Goal: Transaction & Acquisition: Purchase product/service

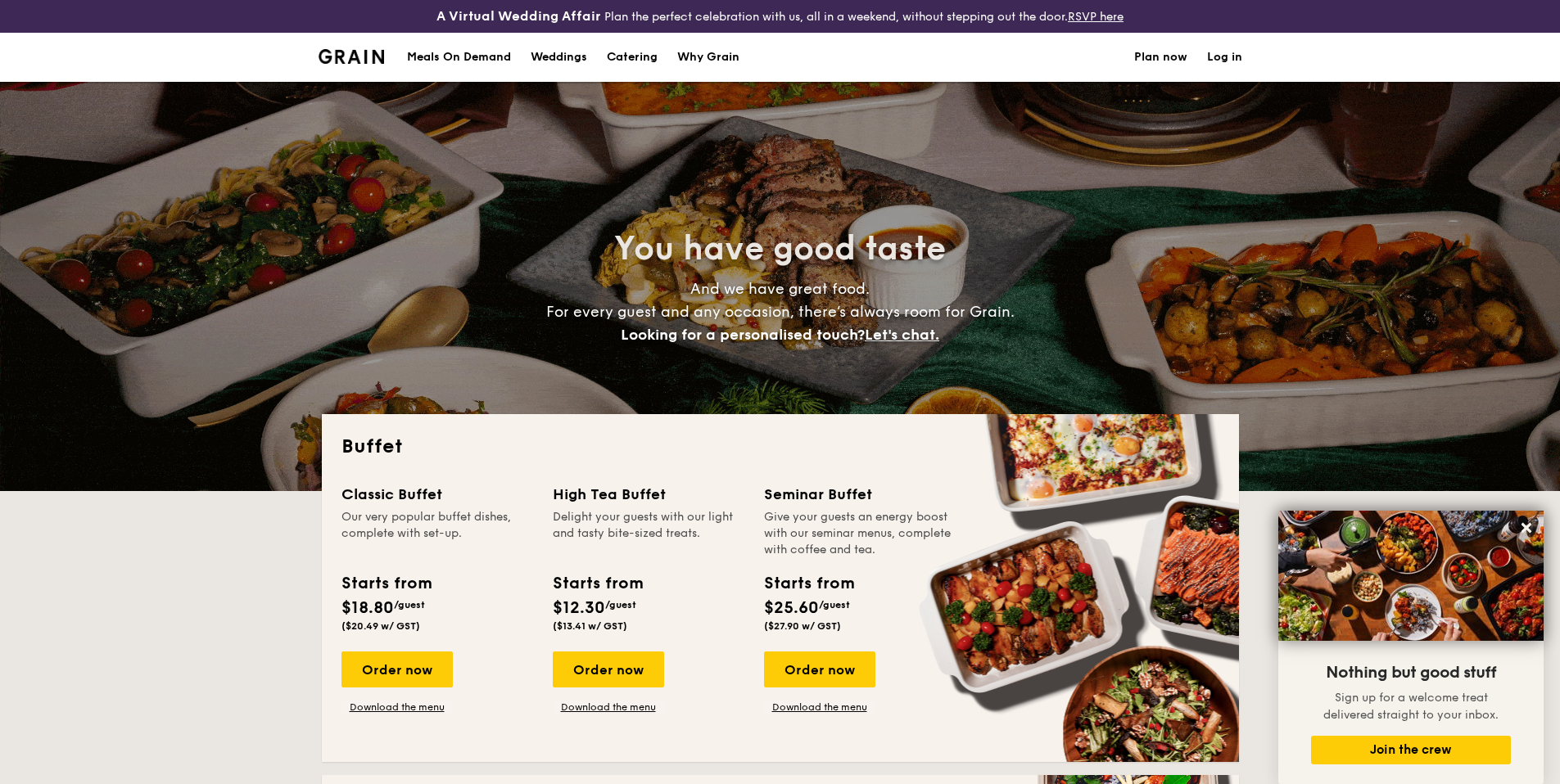
select select
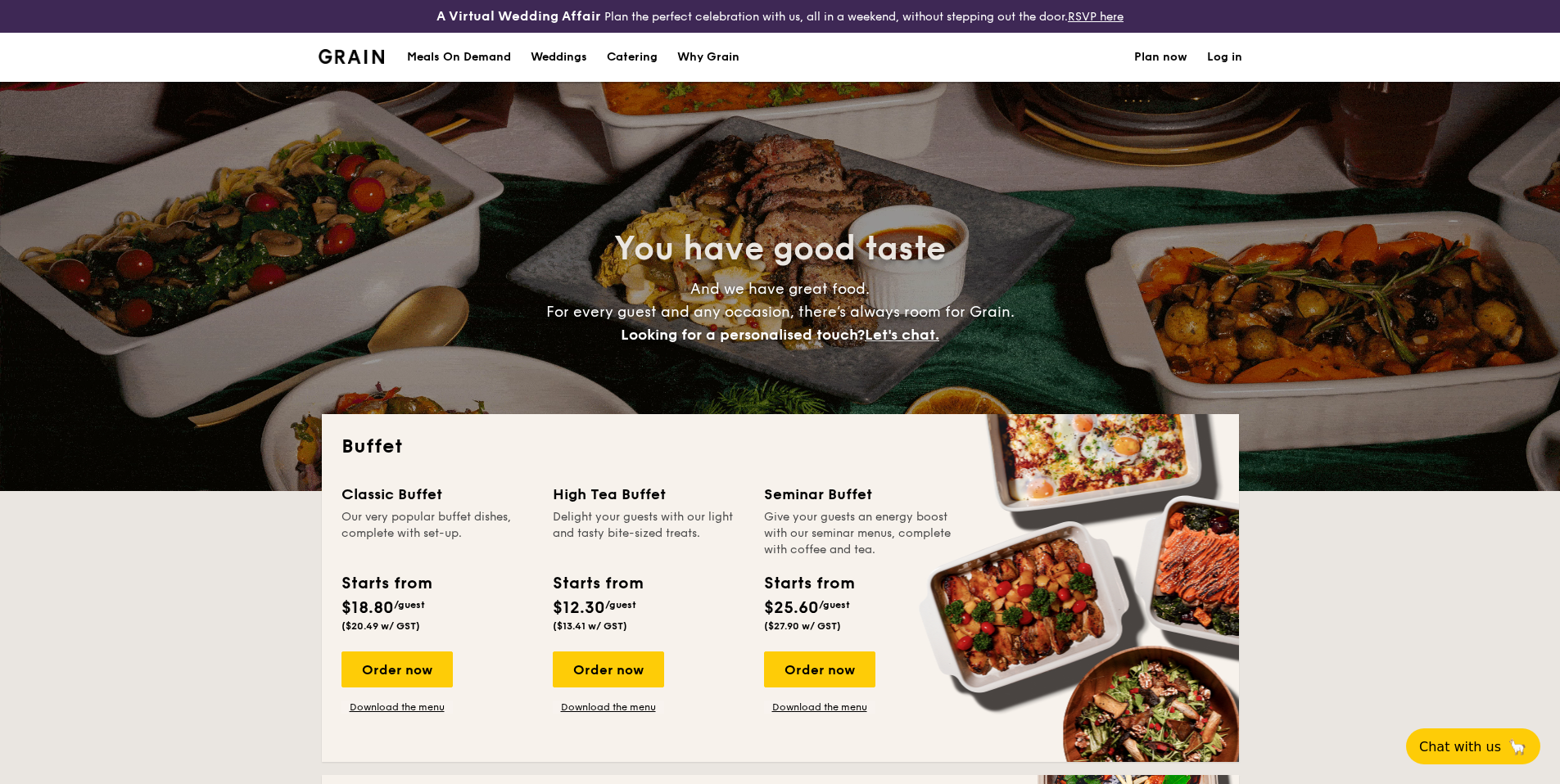
select select
click at [459, 54] on div "Meals On Demand" at bounding box center [459, 56] width 104 height 49
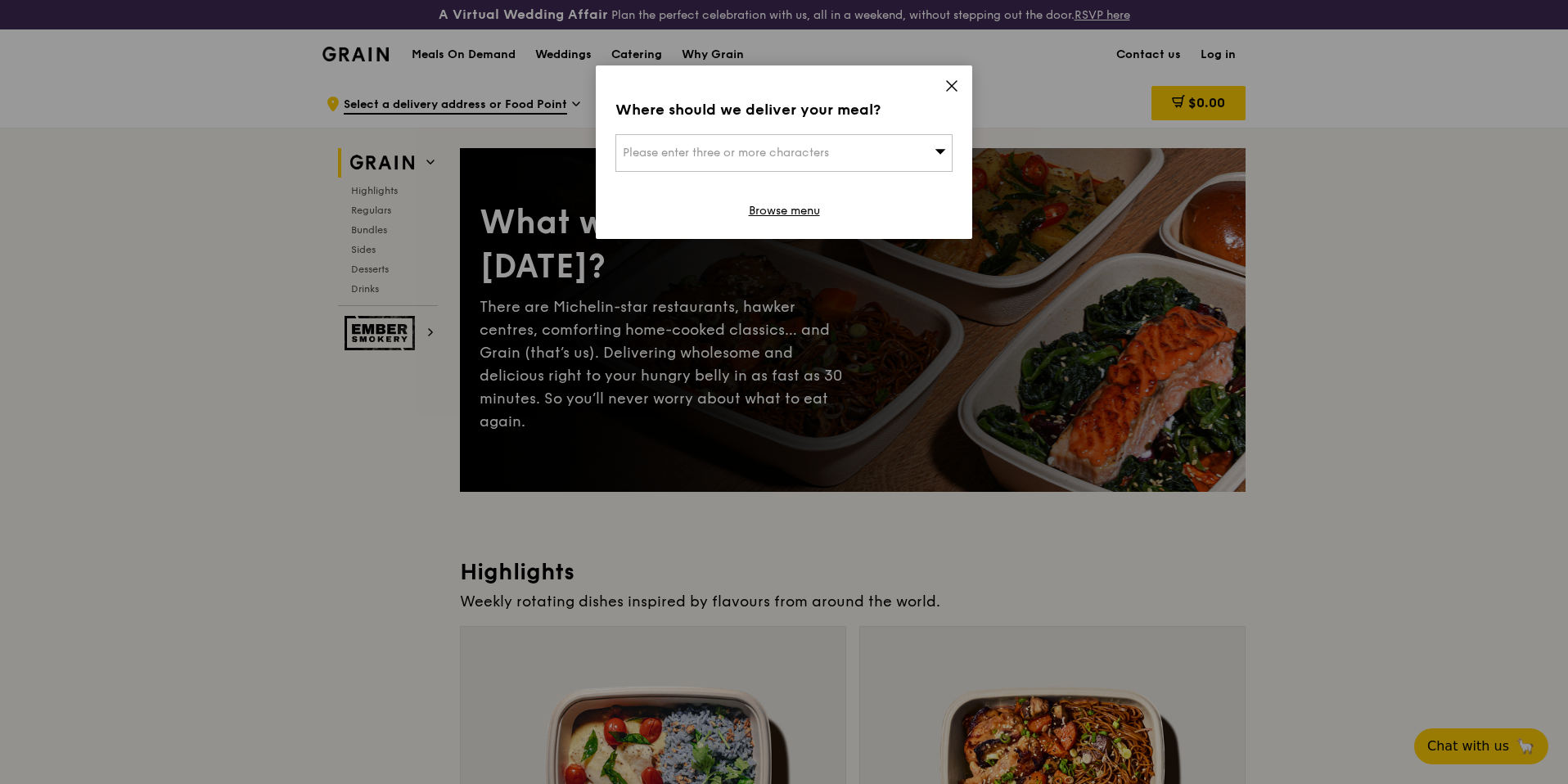
click at [950, 89] on icon at bounding box center [951, 85] width 14 height 14
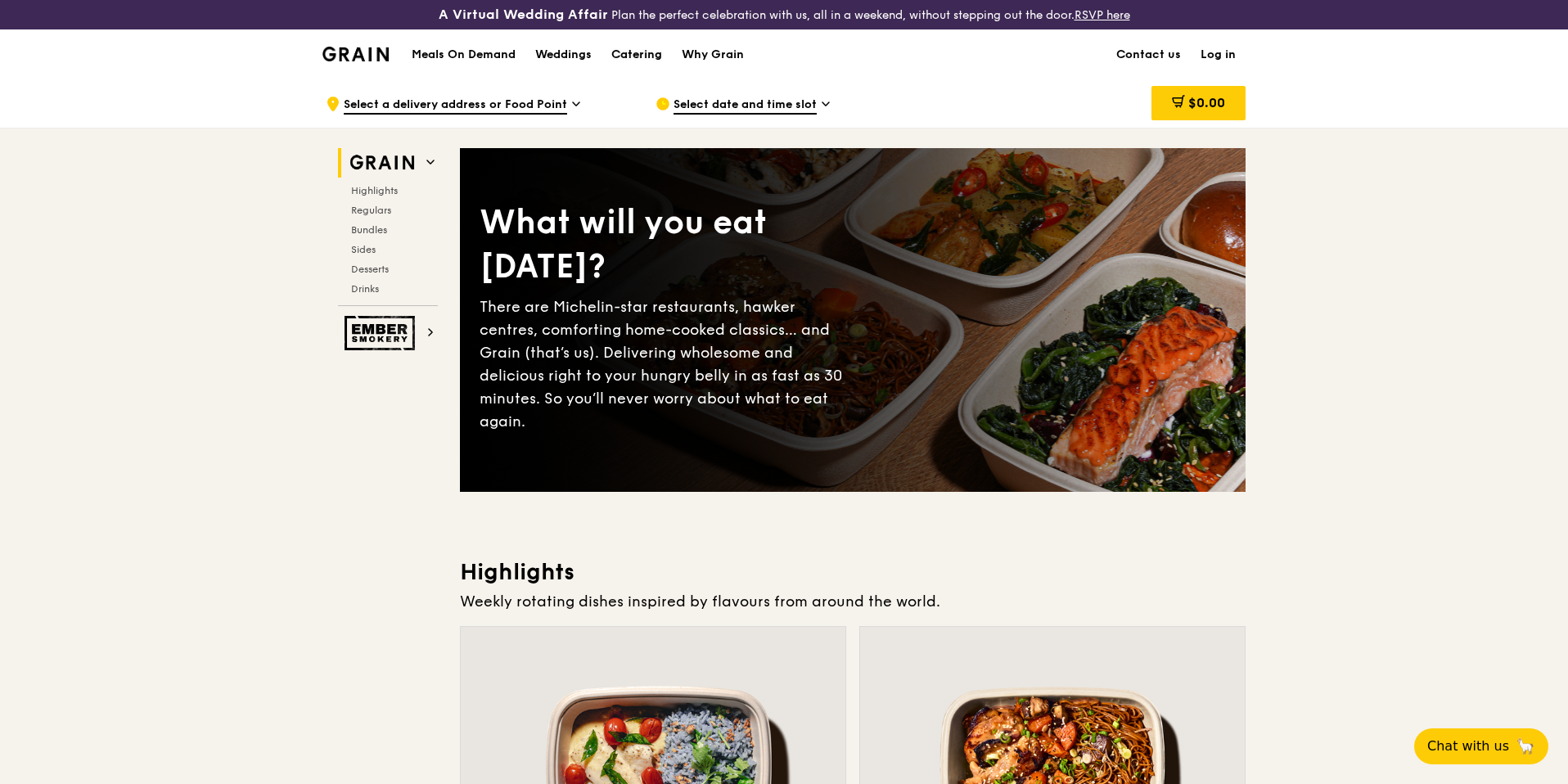
click at [629, 60] on div "Catering" at bounding box center [636, 54] width 51 height 49
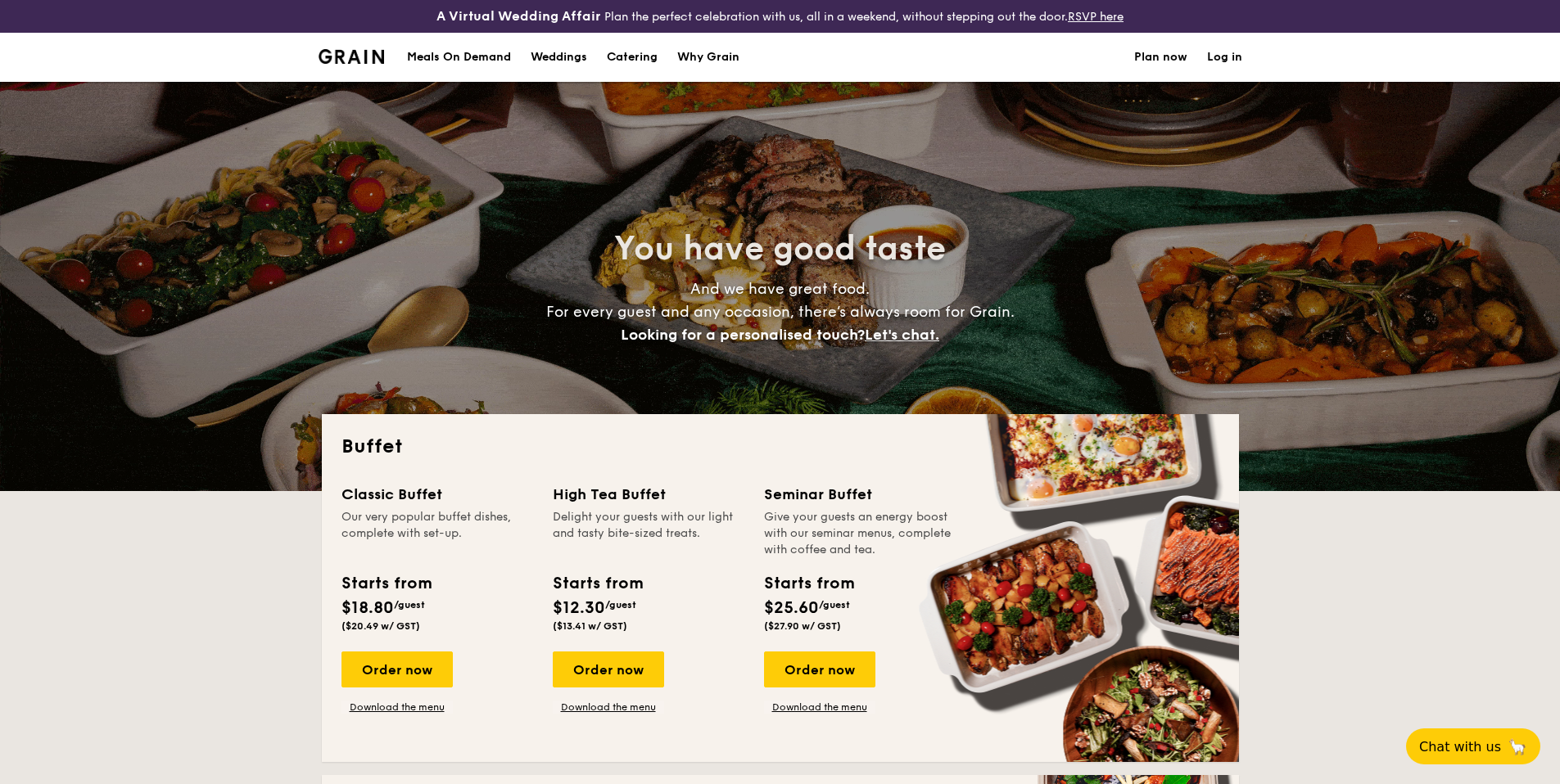
select select
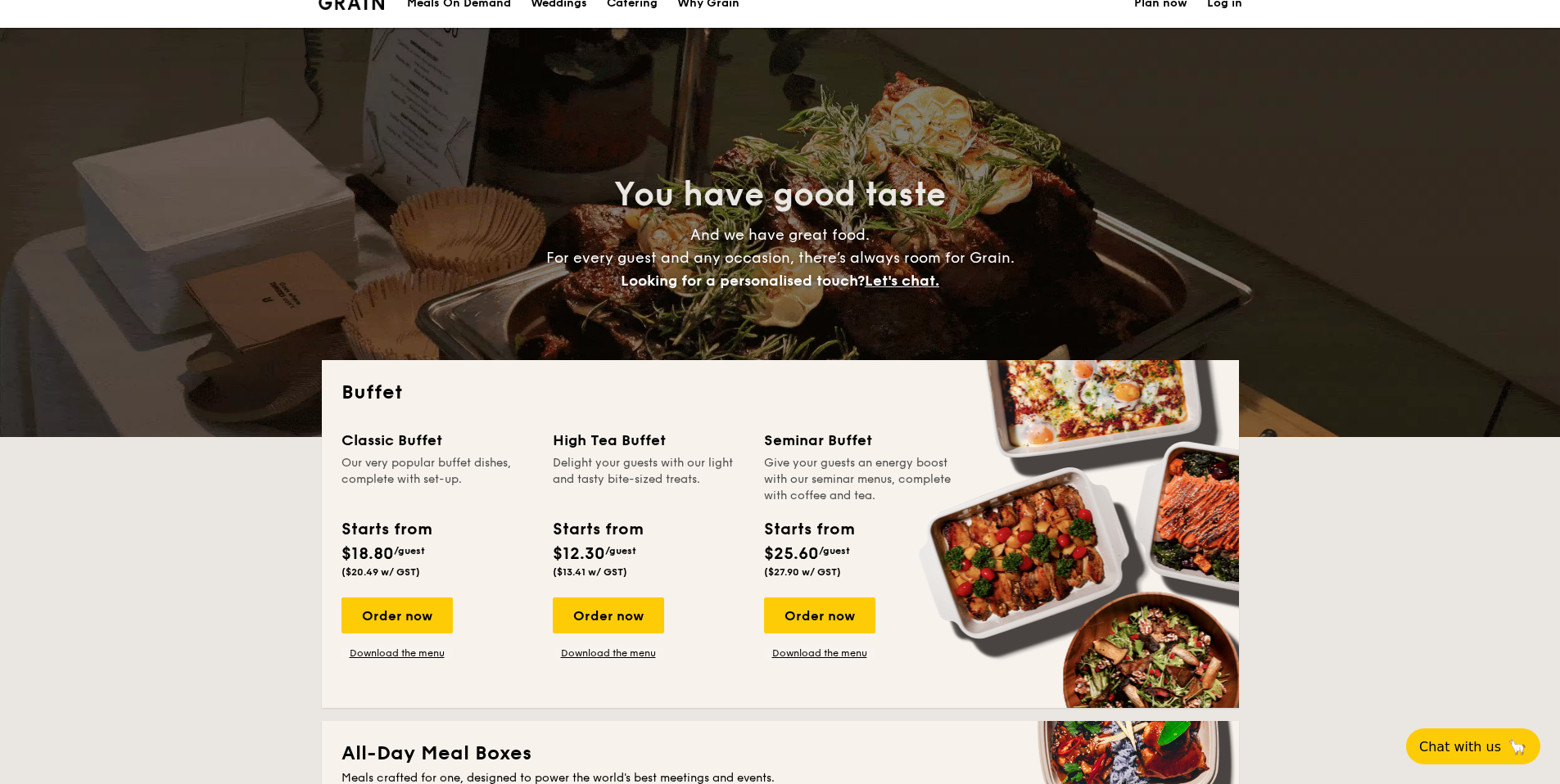
scroll to position [338, 0]
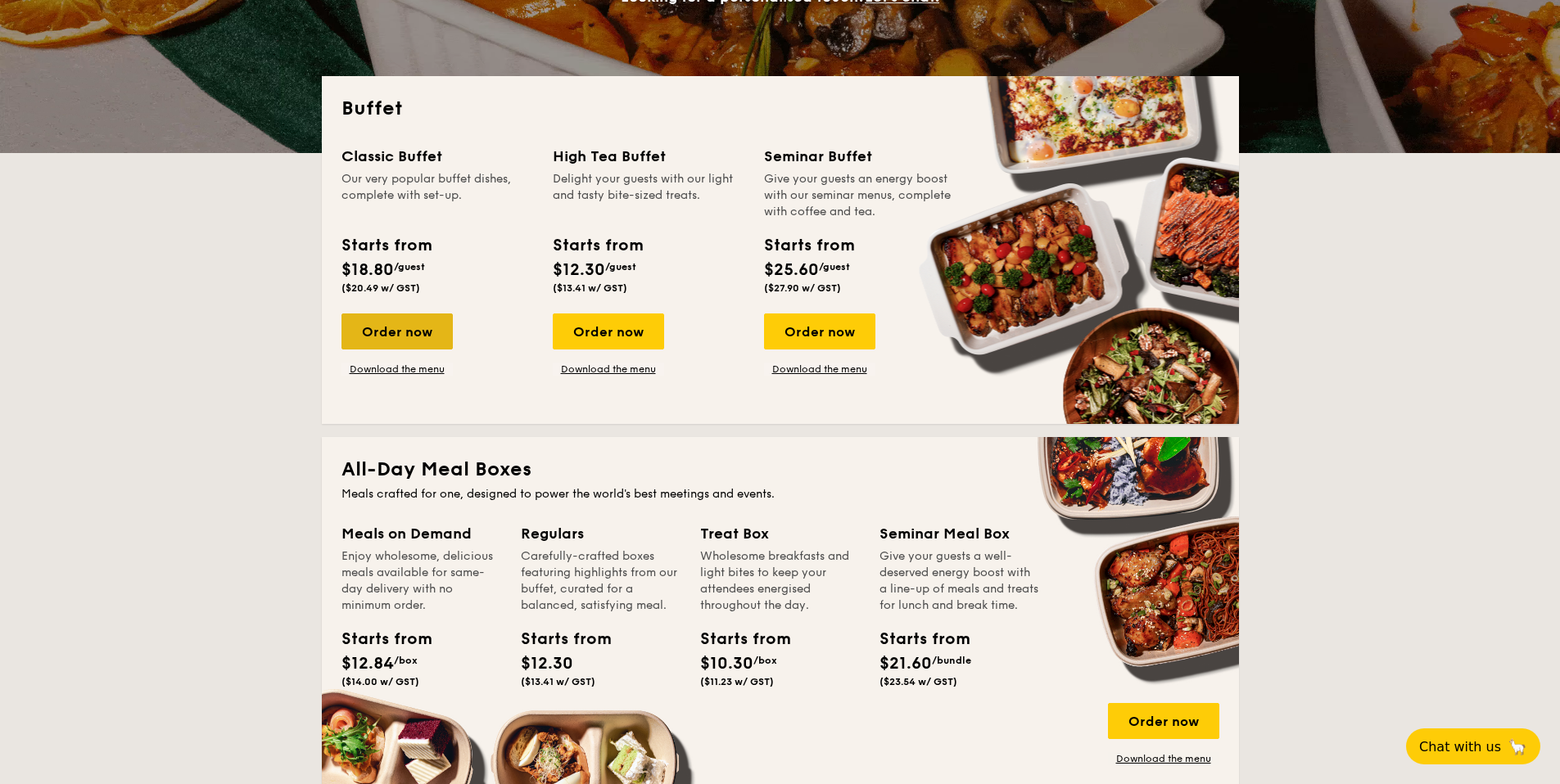
click at [384, 333] on div "Order now" at bounding box center [397, 332] width 111 height 36
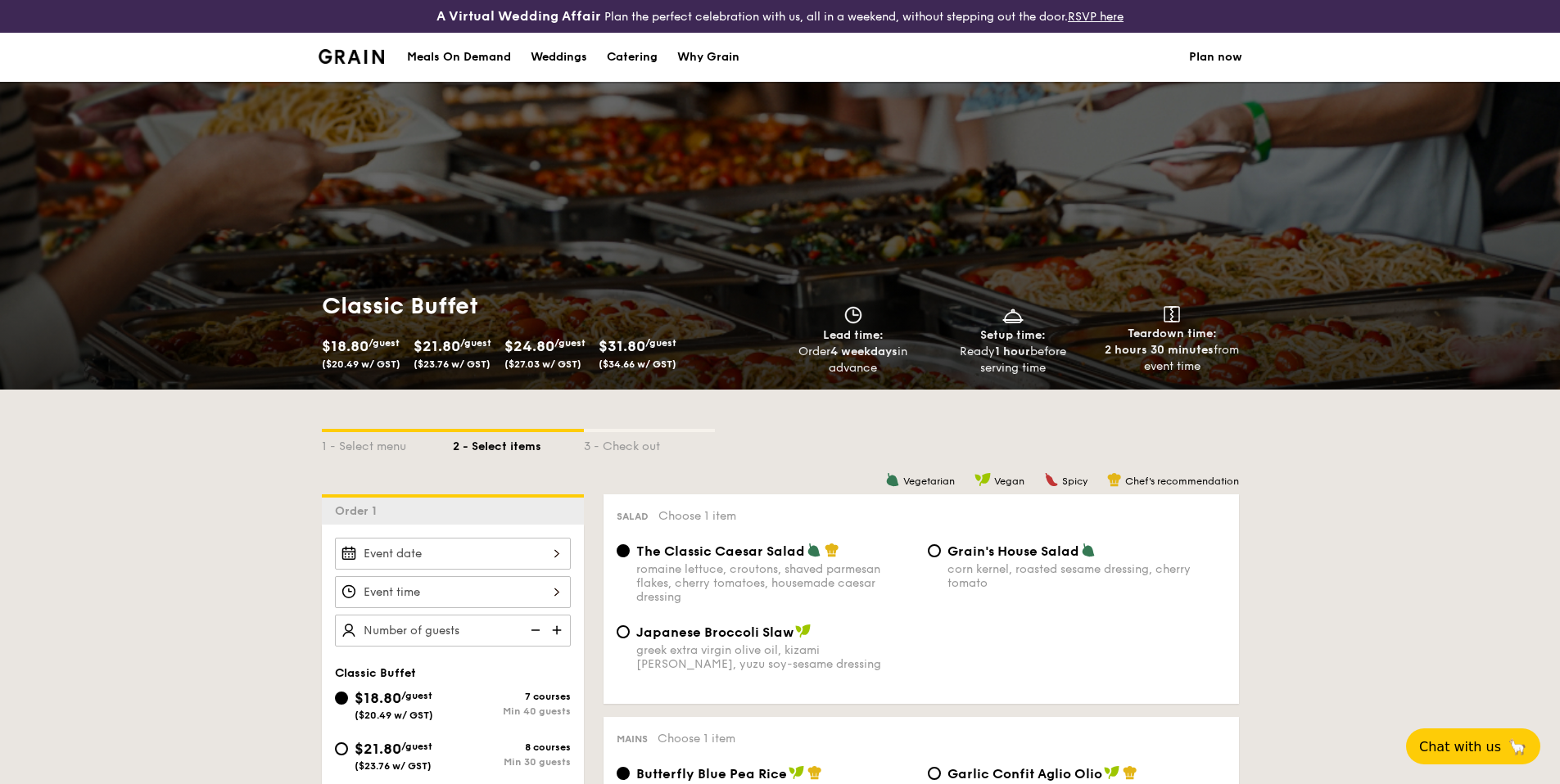
select select
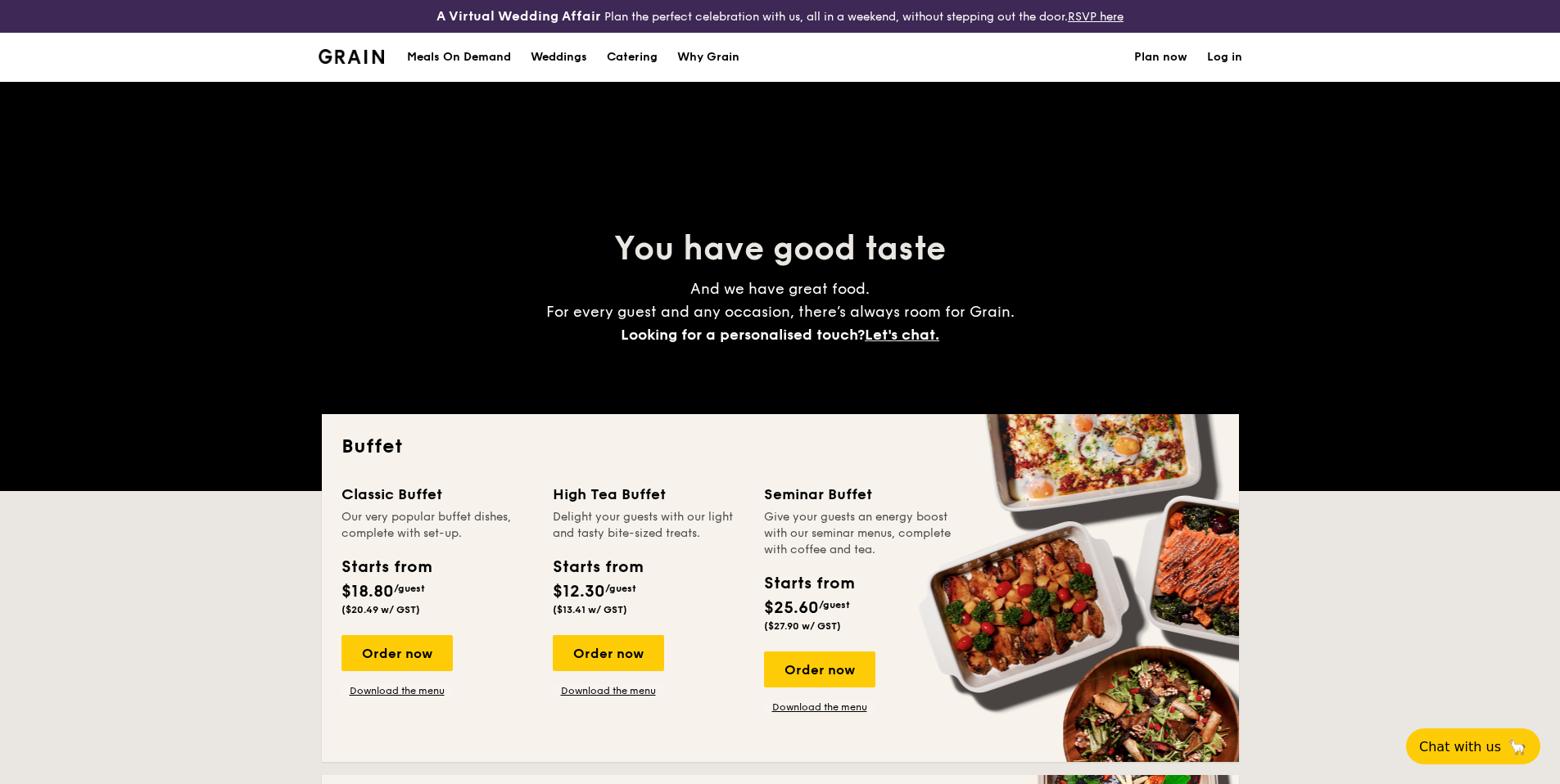
scroll to position [371, 0]
